Goal: Task Accomplishment & Management: Manage account settings

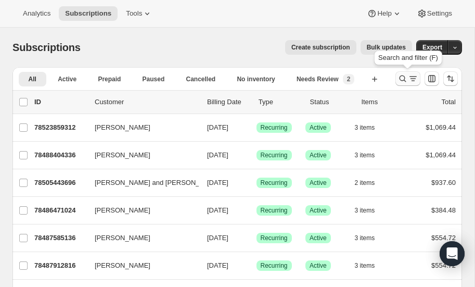
click at [405, 78] on icon "Search and filter results" at bounding box center [403, 78] width 7 height 7
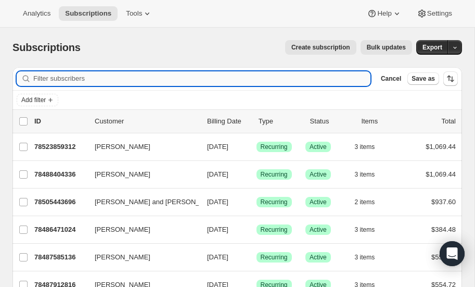
click at [71, 74] on input "Filter subscribers" at bounding box center [201, 78] width 337 height 15
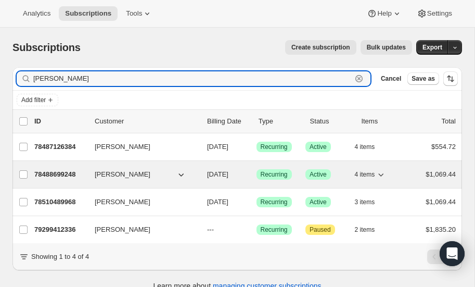
type input "Plager"
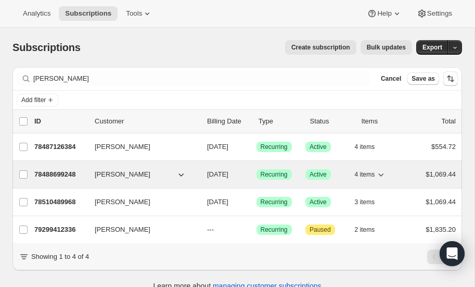
click at [65, 171] on p "78488699248" at bounding box center [60, 174] width 52 height 10
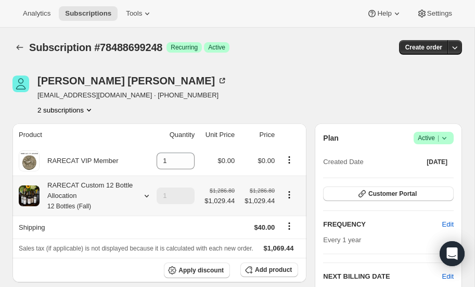
click at [146, 194] on icon at bounding box center [147, 196] width 10 height 10
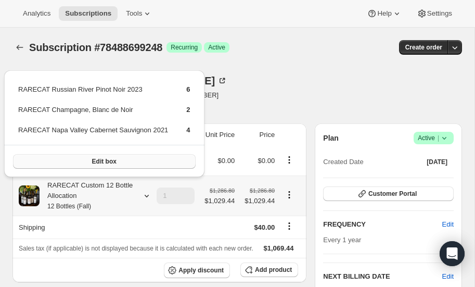
click at [122, 159] on button "Edit box" at bounding box center [104, 161] width 183 height 15
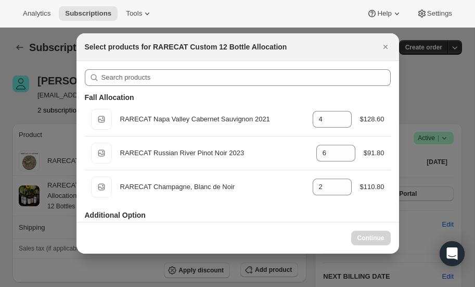
select select "gid://shopify/ProductVariant/52459685871984"
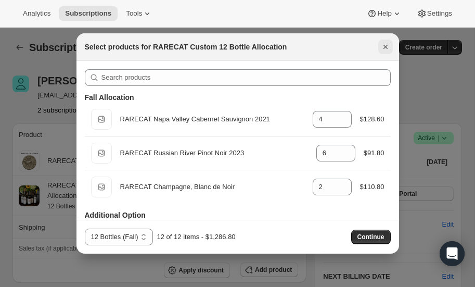
click at [385, 44] on icon "Close" at bounding box center [385, 47] width 10 height 10
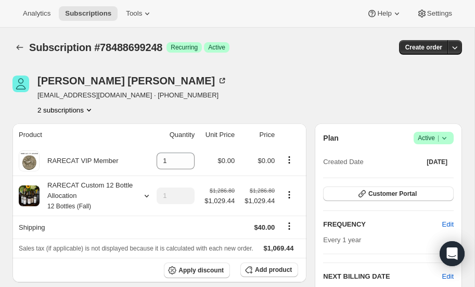
click at [90, 106] on icon "Product actions" at bounding box center [89, 110] width 10 height 10
click at [294, 96] on div "Henry Plager henryplager@gmail.com · +14085062076 2 subscriptions" at bounding box center [169, 95] width 315 height 40
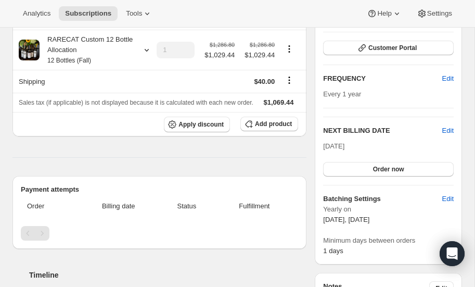
scroll to position [147, 0]
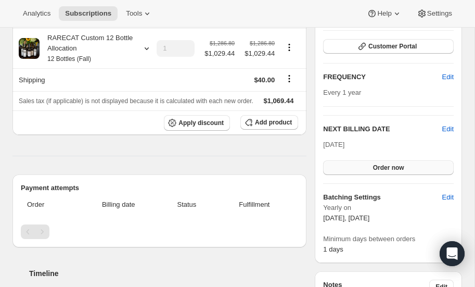
click at [387, 167] on span "Order now" at bounding box center [388, 167] width 31 height 8
click at [446, 127] on span "Edit" at bounding box center [447, 129] width 11 height 10
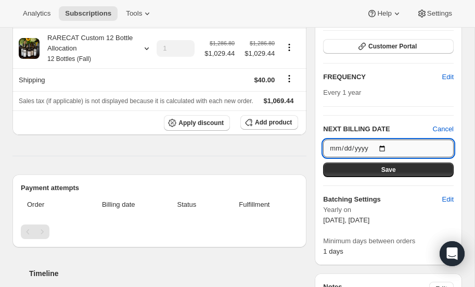
click at [382, 147] on input "2025-10-15" at bounding box center [388, 148] width 131 height 18
type input "2026-10-15"
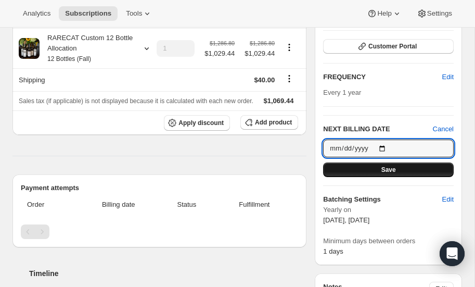
click at [385, 167] on span "Save" at bounding box center [389, 170] width 15 height 8
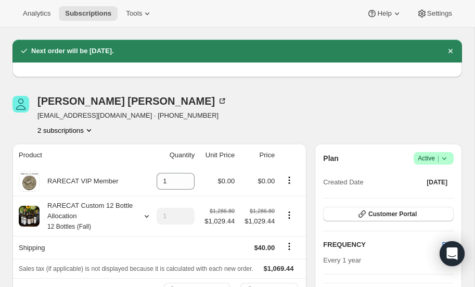
scroll to position [0, 0]
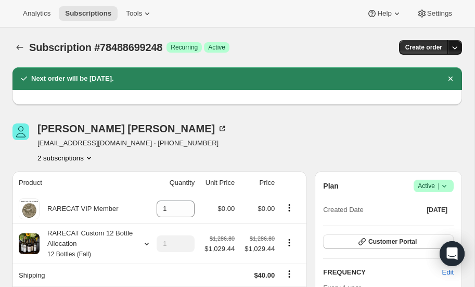
click at [452, 46] on icon "button" at bounding box center [455, 47] width 10 height 10
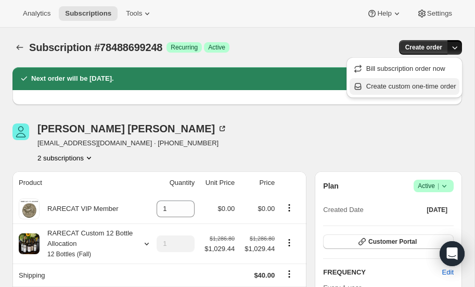
click at [396, 86] on span "Create custom one-time order" at bounding box center [411, 86] width 90 height 8
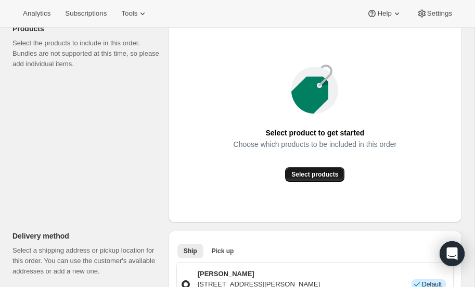
scroll to position [136, 0]
click at [323, 173] on span "Select products" at bounding box center [314, 174] width 47 height 8
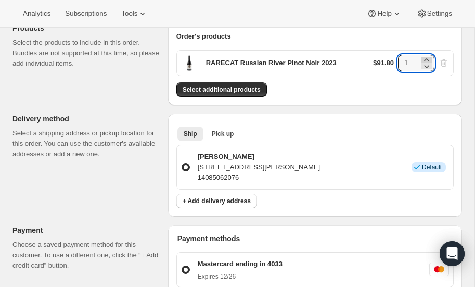
click at [426, 57] on icon at bounding box center [427, 60] width 10 height 10
type input "3"
click at [237, 88] on span "Select additional products" at bounding box center [222, 89] width 78 height 8
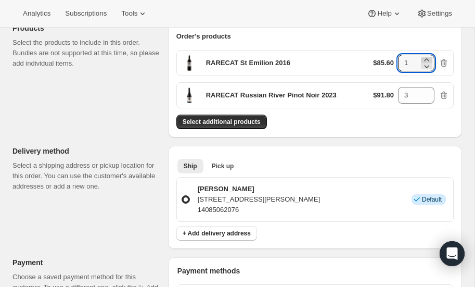
click at [429, 58] on icon at bounding box center [427, 60] width 10 height 10
type input "3"
click at [218, 120] on span "Select additional products" at bounding box center [222, 122] width 78 height 8
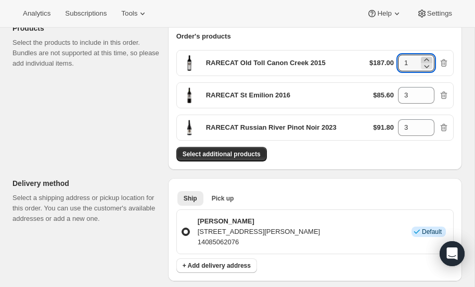
click at [428, 57] on icon at bounding box center [427, 60] width 10 height 10
type input "4"
click at [232, 151] on span "Select additional products" at bounding box center [222, 154] width 78 height 8
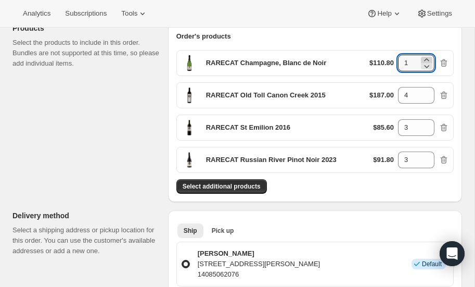
click at [429, 57] on icon at bounding box center [427, 60] width 10 height 10
type input "2"
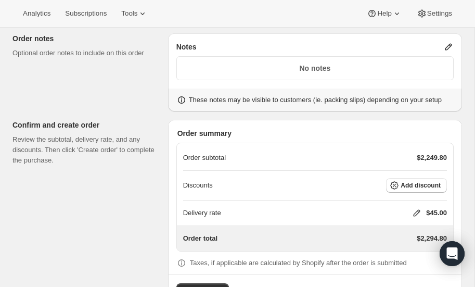
scroll to position [524, 0]
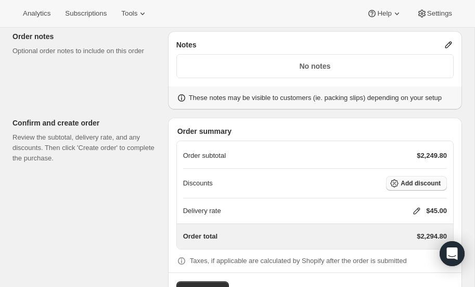
click at [417, 181] on span "Add discount" at bounding box center [421, 183] width 40 height 8
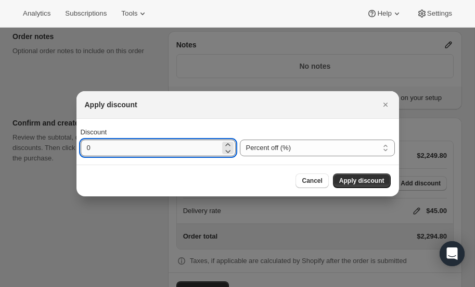
click at [150, 150] on input "0" at bounding box center [150, 147] width 139 height 17
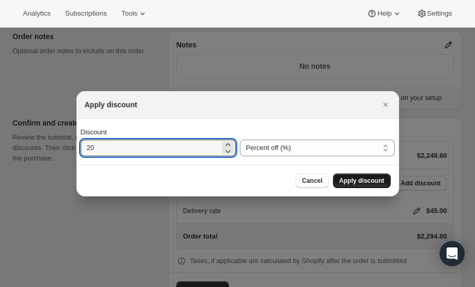
type input "20"
click at [363, 180] on span "Apply discount" at bounding box center [361, 180] width 45 height 8
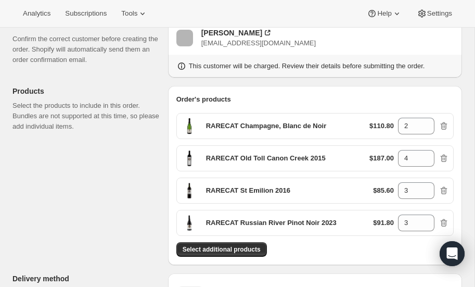
scroll to position [0, 0]
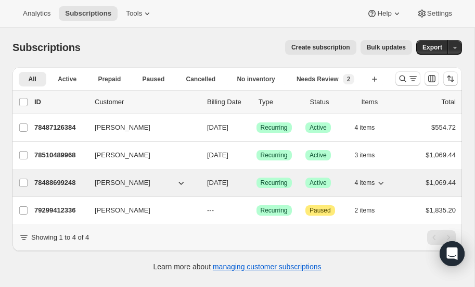
click at [61, 181] on p "78488699248" at bounding box center [60, 182] width 52 height 10
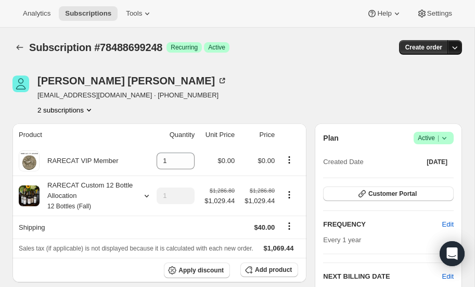
click at [455, 48] on icon "button" at bounding box center [455, 47] width 10 height 10
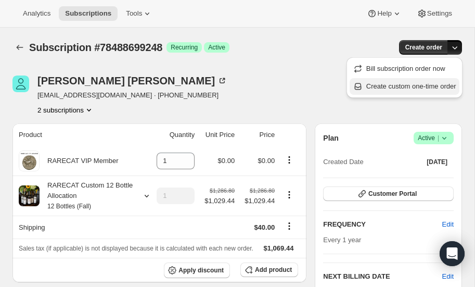
click at [407, 86] on span "Create custom one-time order" at bounding box center [411, 86] width 90 height 8
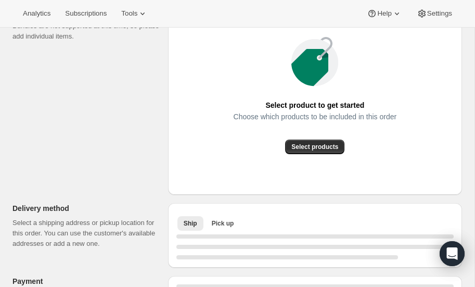
scroll to position [151, 0]
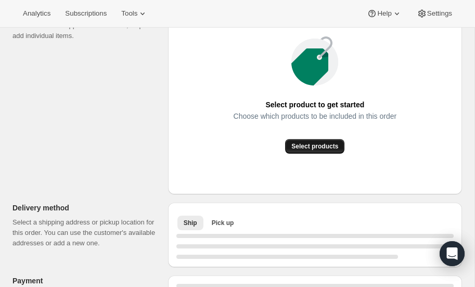
click at [304, 148] on span "Select products" at bounding box center [314, 146] width 47 height 8
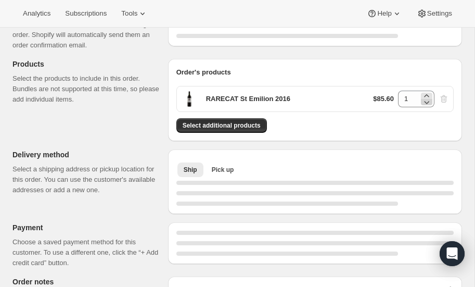
scroll to position [88, 0]
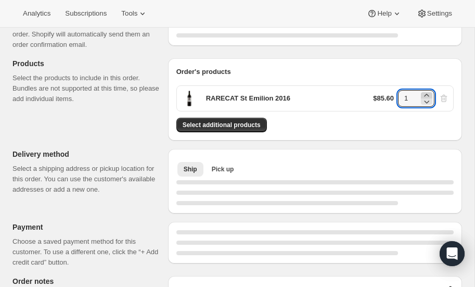
click at [427, 94] on icon at bounding box center [427, 95] width 10 height 10
type input "3"
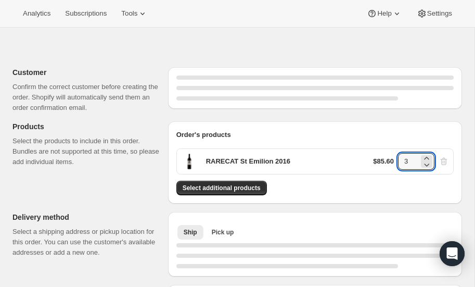
scroll to position [0, 0]
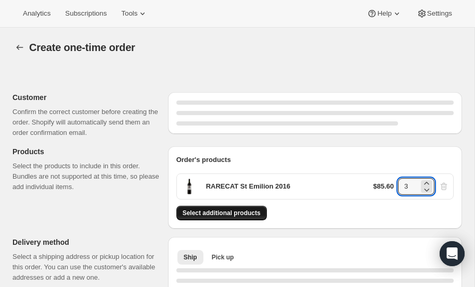
click at [210, 208] on button "Select additional products" at bounding box center [221, 213] width 91 height 15
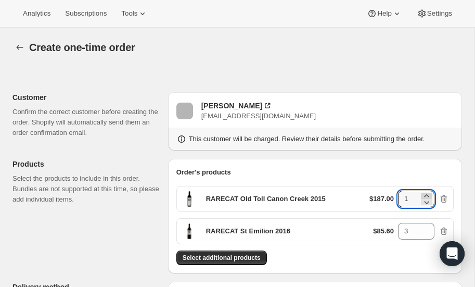
click at [428, 195] on icon at bounding box center [426, 195] width 5 height 3
type input "4"
click at [230, 252] on button "Select additional products" at bounding box center [221, 257] width 91 height 15
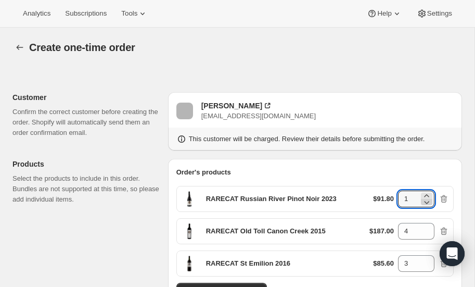
click at [429, 197] on icon at bounding box center [427, 202] width 10 height 10
click at [427, 193] on icon at bounding box center [427, 196] width 10 height 10
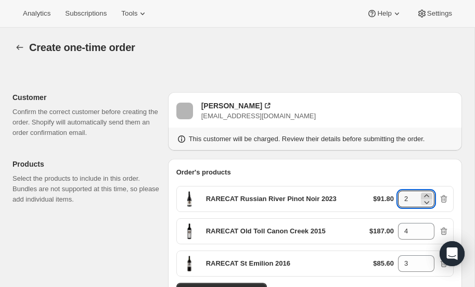
type input "3"
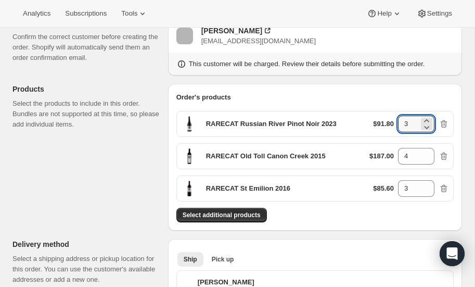
scroll to position [87, 0]
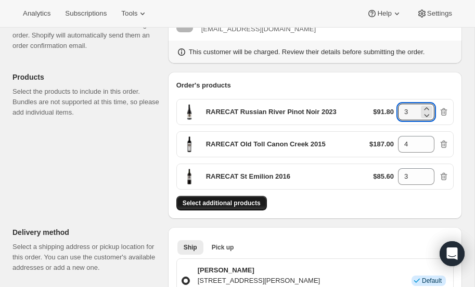
click at [208, 204] on span "Select additional products" at bounding box center [222, 203] width 78 height 8
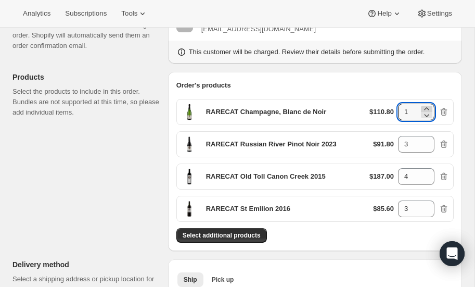
click at [427, 107] on icon at bounding box center [426, 108] width 5 height 3
type input "2"
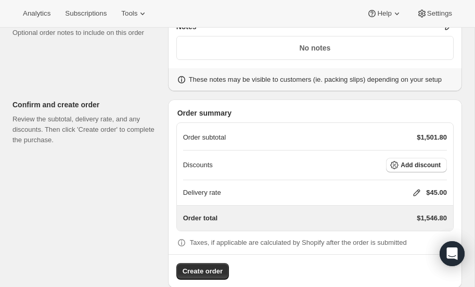
scroll to position [547, 0]
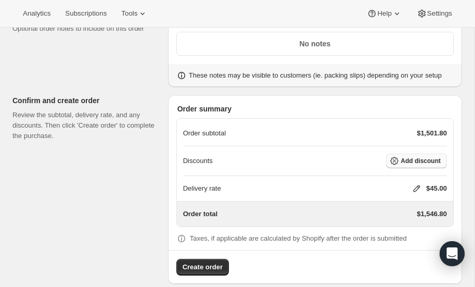
click at [418, 157] on span "Add discount" at bounding box center [421, 161] width 40 height 8
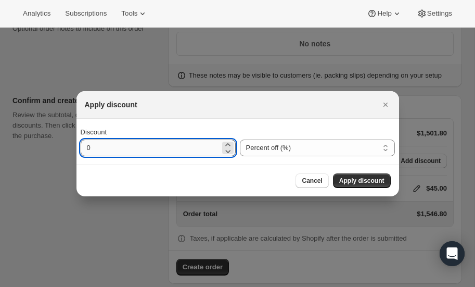
click at [131, 150] on input "0" at bounding box center [150, 147] width 139 height 17
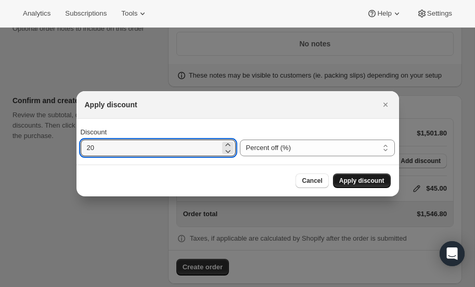
type input "20"
click at [355, 183] on span "Apply discount" at bounding box center [361, 180] width 45 height 8
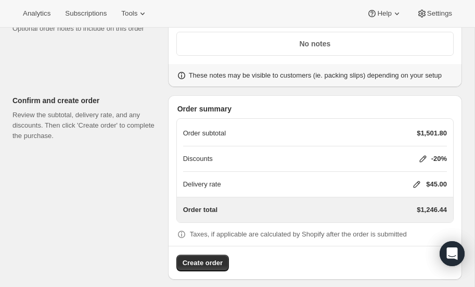
click at [415, 179] on icon at bounding box center [417, 184] width 10 height 10
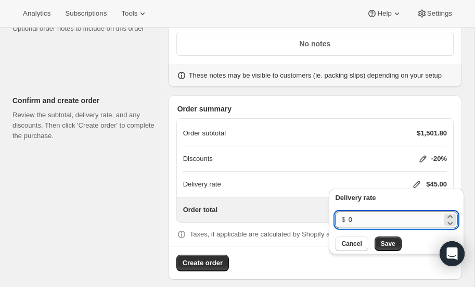
click at [375, 219] on input "0" at bounding box center [396, 219] width 94 height 17
type input "40"
click at [386, 242] on span "Save" at bounding box center [388, 243] width 15 height 8
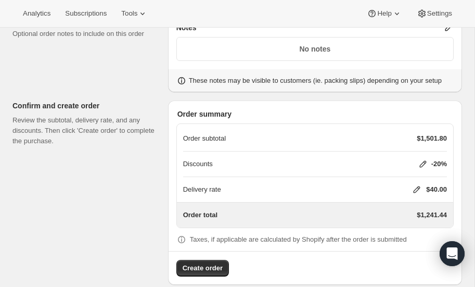
scroll to position [551, 0]
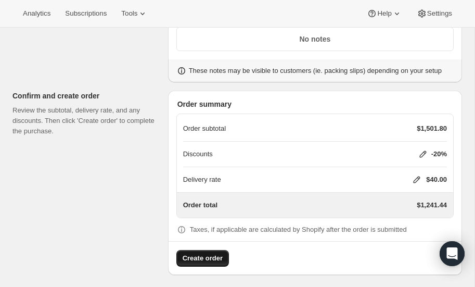
click at [204, 253] on span "Create order" at bounding box center [203, 258] width 40 height 10
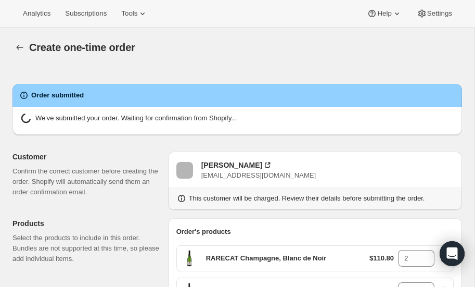
radio input "true"
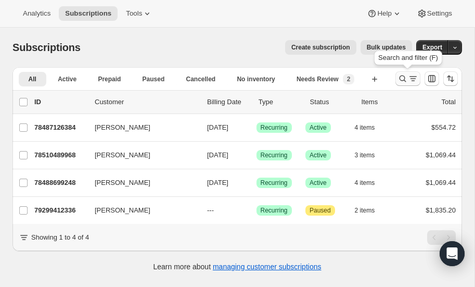
click at [401, 74] on icon "Search and filter results" at bounding box center [403, 78] width 10 height 10
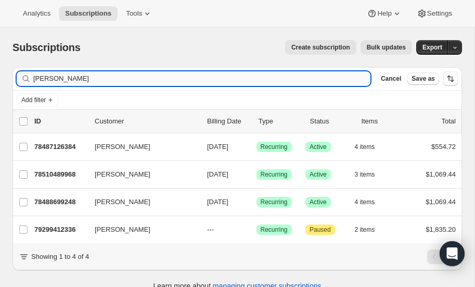
click at [106, 77] on input "Plager" at bounding box center [201, 78] width 337 height 15
type input "P"
type input "s"
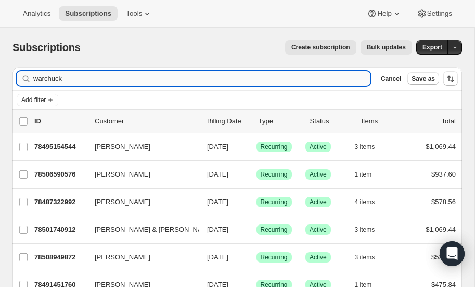
type input "warchuck"
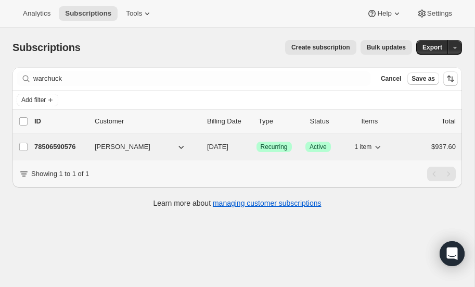
click at [61, 142] on p "78506590576" at bounding box center [60, 147] width 52 height 10
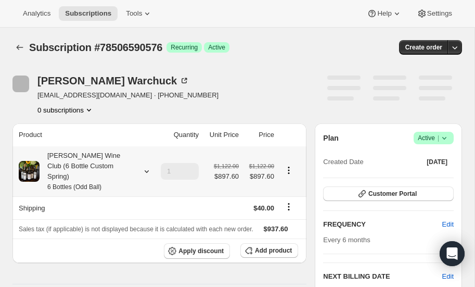
click at [145, 166] on icon at bounding box center [147, 171] width 10 height 10
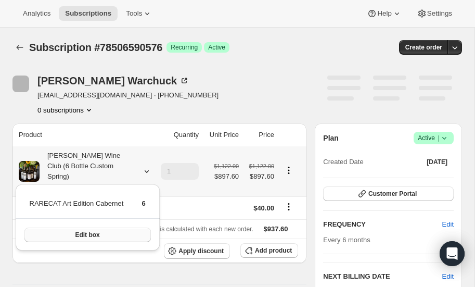
click at [94, 232] on span "Edit box" at bounding box center [87, 235] width 24 height 8
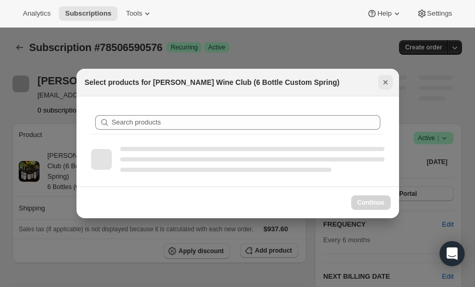
click at [386, 80] on icon "Close" at bounding box center [385, 82] width 10 height 10
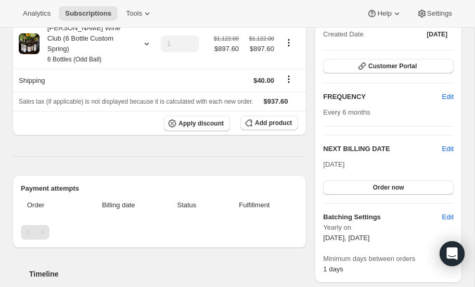
scroll to position [128, 0]
click at [448, 145] on span "Edit" at bounding box center [447, 149] width 11 height 10
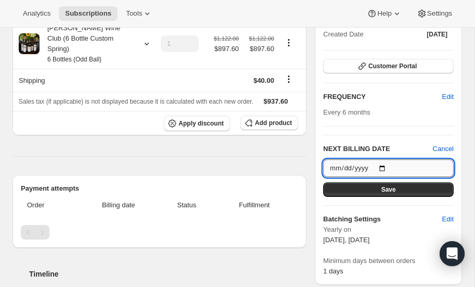
click at [386, 164] on input "2025-10-15" at bounding box center [388, 168] width 131 height 18
type input "2026-03-15"
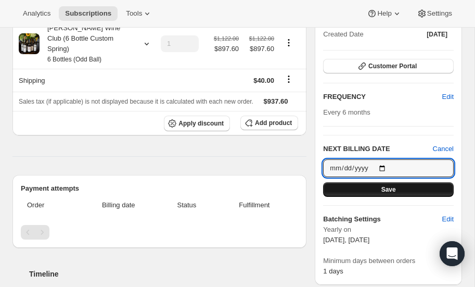
click at [379, 189] on button "Save" at bounding box center [388, 189] width 131 height 15
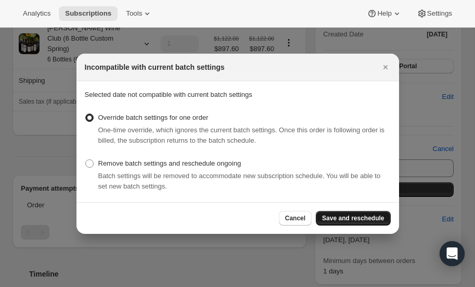
click at [363, 217] on span "Save and reschedule" at bounding box center [353, 218] width 62 height 8
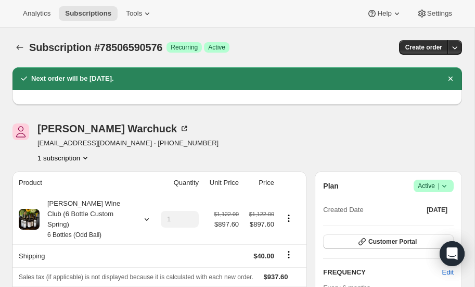
scroll to position [1, 0]
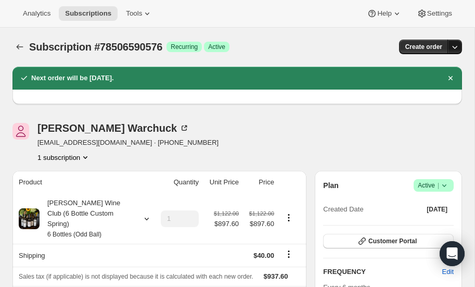
click at [454, 47] on icon "button" at bounding box center [455, 47] width 5 height 3
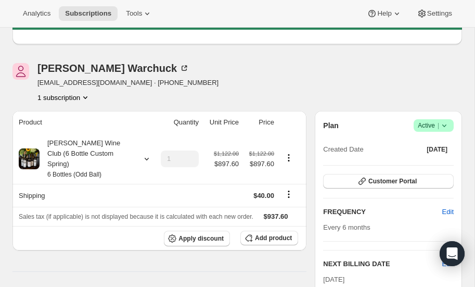
scroll to position [0, 0]
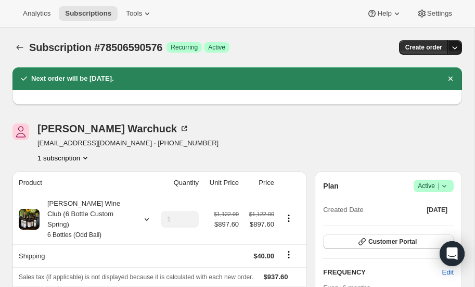
click at [454, 45] on icon "button" at bounding box center [455, 47] width 10 height 10
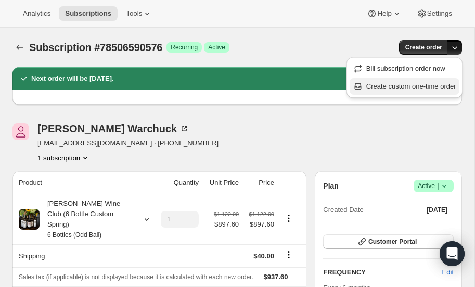
click at [405, 84] on span "Create custom one-time order" at bounding box center [411, 86] width 90 height 8
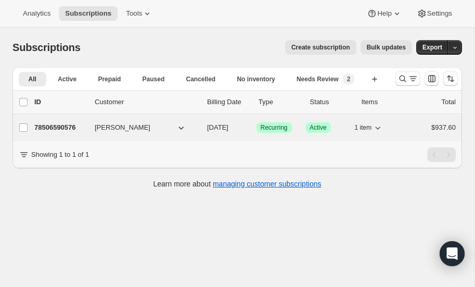
click at [62, 124] on p "78506590576" at bounding box center [60, 127] width 52 height 10
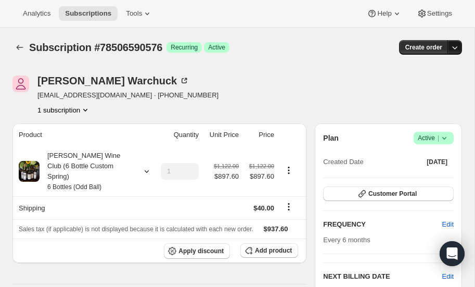
click at [455, 47] on icon "button" at bounding box center [455, 47] width 10 height 10
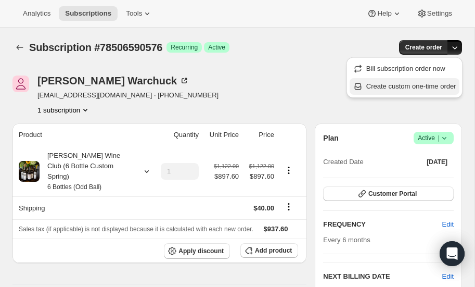
click at [397, 87] on span "Create custom one-time order" at bounding box center [411, 86] width 90 height 8
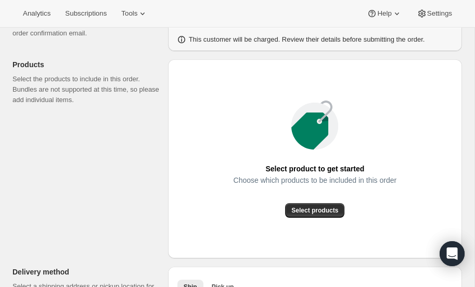
scroll to position [101, 0]
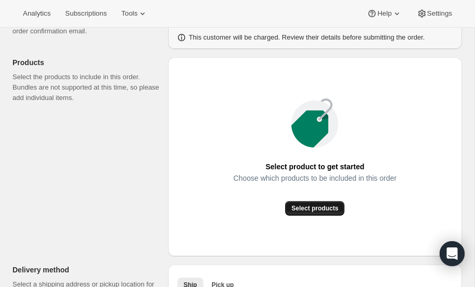
click at [315, 208] on span "Select products" at bounding box center [314, 208] width 47 height 8
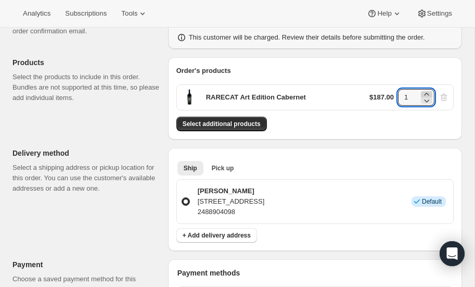
click at [429, 94] on icon at bounding box center [427, 94] width 10 height 10
click at [429, 93] on icon at bounding box center [427, 94] width 10 height 10
type input "3"
click at [234, 119] on button "Select additional products" at bounding box center [221, 124] width 91 height 15
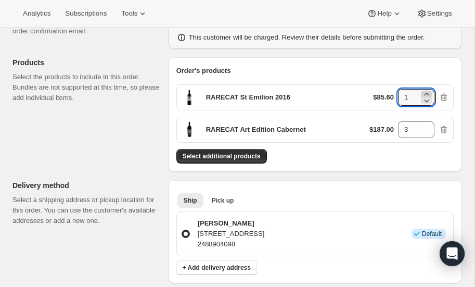
click at [430, 92] on icon at bounding box center [427, 94] width 10 height 10
type input "3"
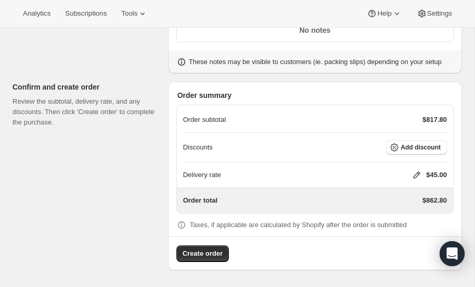
scroll to position [492, 0]
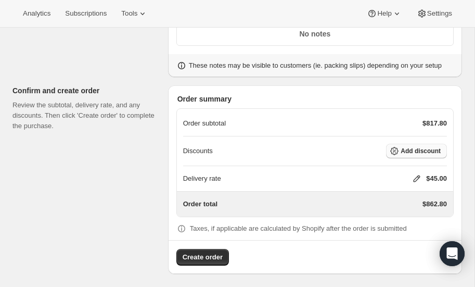
click at [416, 151] on span "Add discount" at bounding box center [421, 151] width 40 height 8
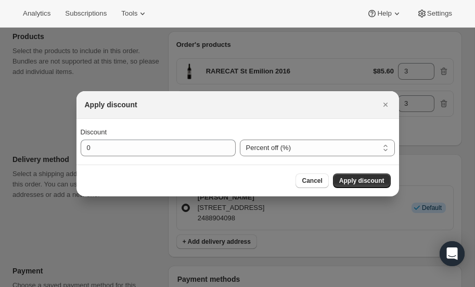
scroll to position [0, 0]
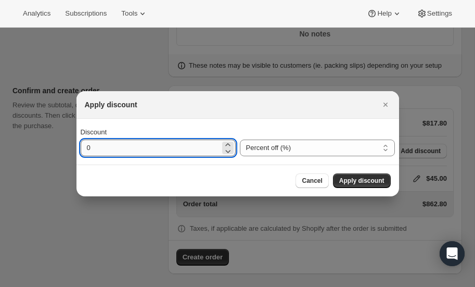
click at [179, 146] on input "0" at bounding box center [150, 147] width 139 height 17
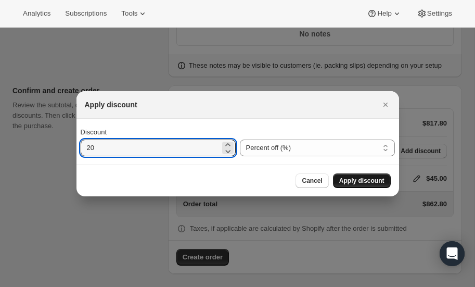
type input "20"
click at [349, 182] on span "Apply discount" at bounding box center [361, 180] width 45 height 8
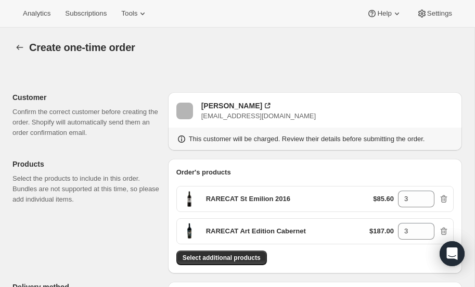
scroll to position [487, 0]
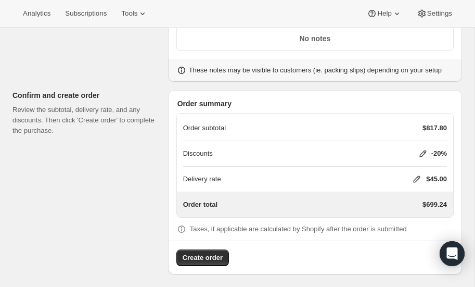
click at [416, 174] on icon at bounding box center [417, 179] width 10 height 10
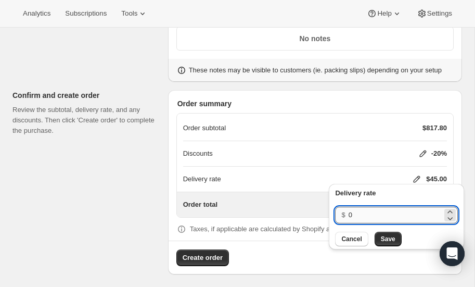
click at [373, 212] on input "0" at bounding box center [396, 215] width 94 height 17
type input "40"
click at [383, 236] on span "Save" at bounding box center [388, 239] width 15 height 8
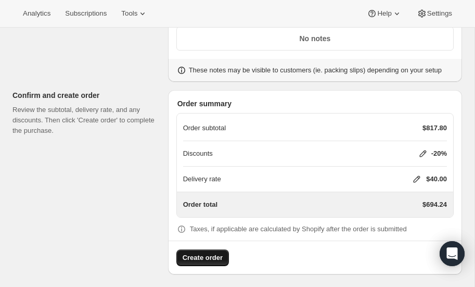
click at [206, 252] on span "Create order" at bounding box center [203, 257] width 40 height 10
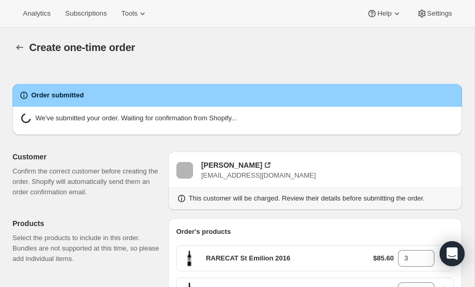
radio input "true"
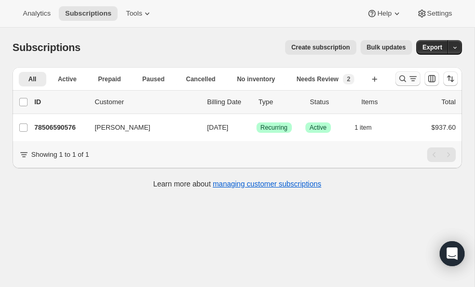
click at [402, 75] on icon "Search and filter results" at bounding box center [403, 78] width 10 height 10
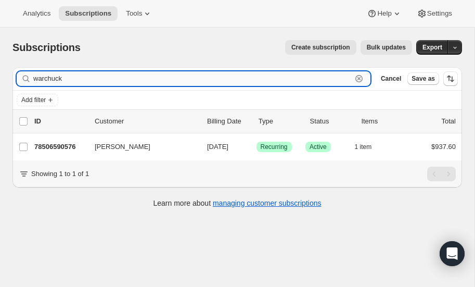
click at [71, 79] on input "warchuck" at bounding box center [192, 78] width 319 height 15
type input "w"
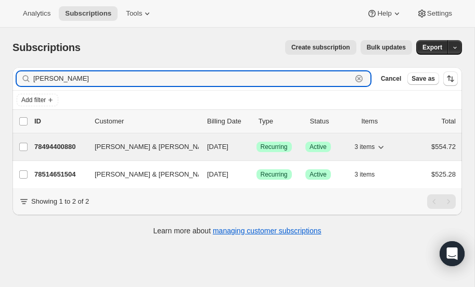
type input "[PERSON_NAME]"
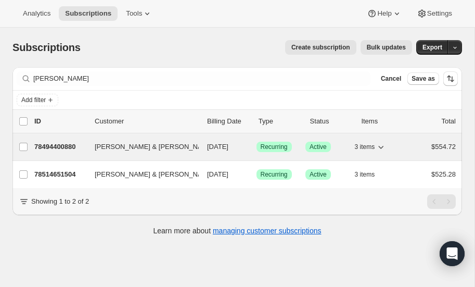
click at [59, 143] on p "78494400880" at bounding box center [60, 147] width 52 height 10
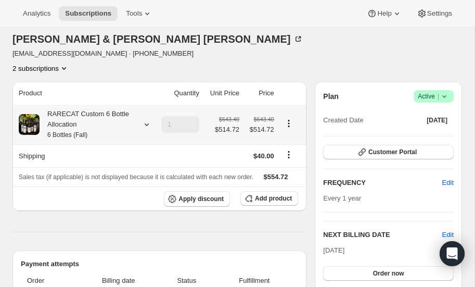
scroll to position [64, 0]
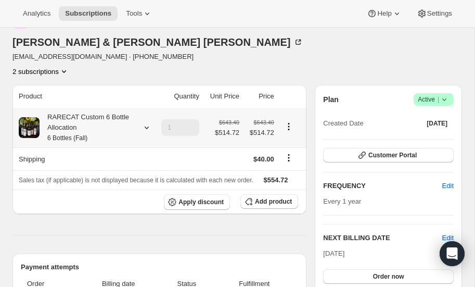
click at [146, 122] on icon at bounding box center [147, 127] width 10 height 10
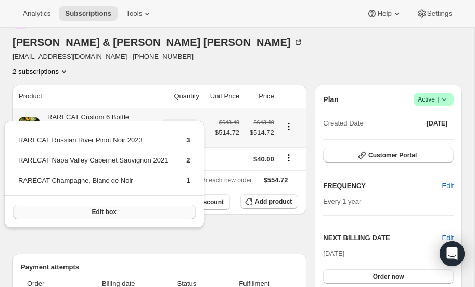
click at [109, 207] on button "Edit box" at bounding box center [104, 212] width 183 height 15
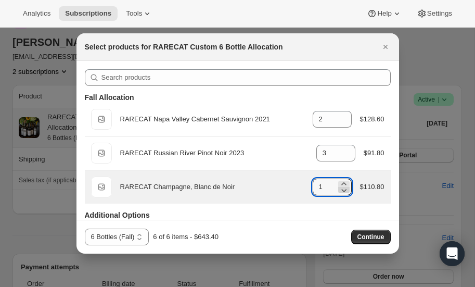
click at [347, 190] on icon ":rp0:" at bounding box center [344, 190] width 10 height 10
type input "0"
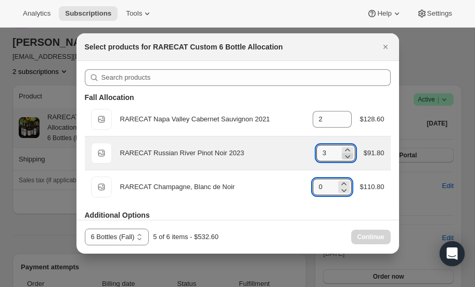
click at [349, 155] on icon ":rp0:" at bounding box center [347, 156] width 5 height 3
type input "0"
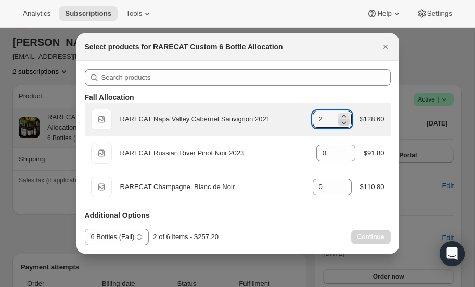
click at [344, 122] on icon ":rp0:" at bounding box center [343, 122] width 5 height 3
type input "0"
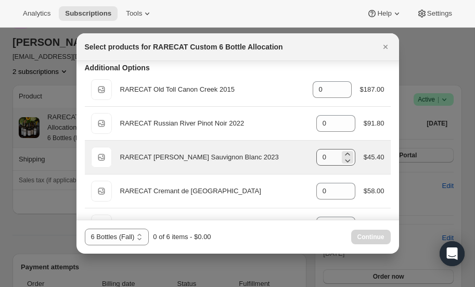
scroll to position [149, 0]
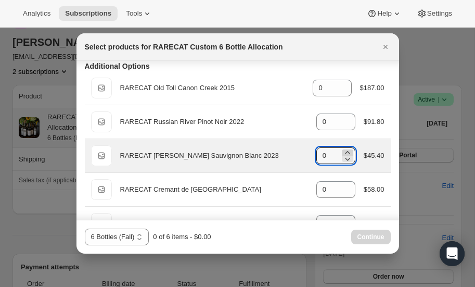
click at [347, 151] on icon ":rp0:" at bounding box center [347, 152] width 5 height 3
type input "3"
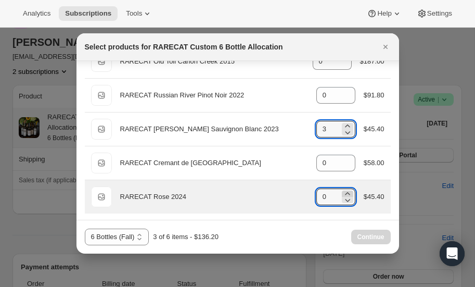
click at [347, 192] on icon ":rp0:" at bounding box center [347, 193] width 10 height 10
type input "3"
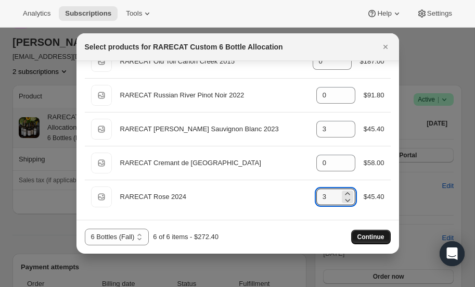
click at [372, 235] on span "Continue" at bounding box center [371, 237] width 27 height 8
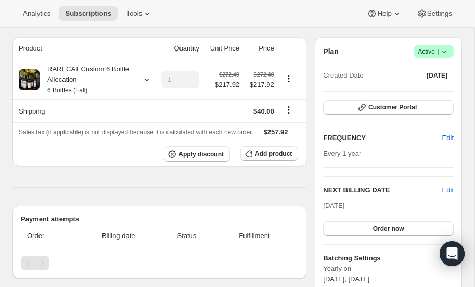
scroll to position [167, 0]
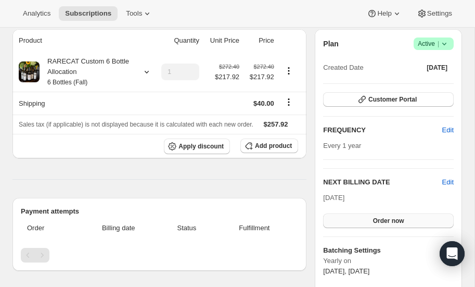
click at [387, 217] on span "Order now" at bounding box center [388, 221] width 31 height 8
click at [387, 217] on span "Click to confirm" at bounding box center [388, 221] width 47 height 8
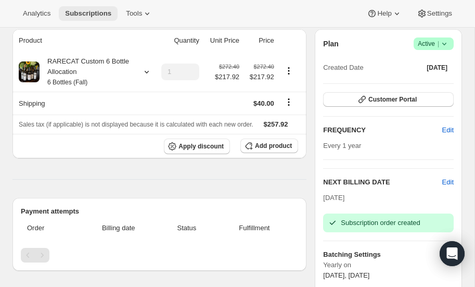
scroll to position [0, 0]
